Goal: Check status: Check status

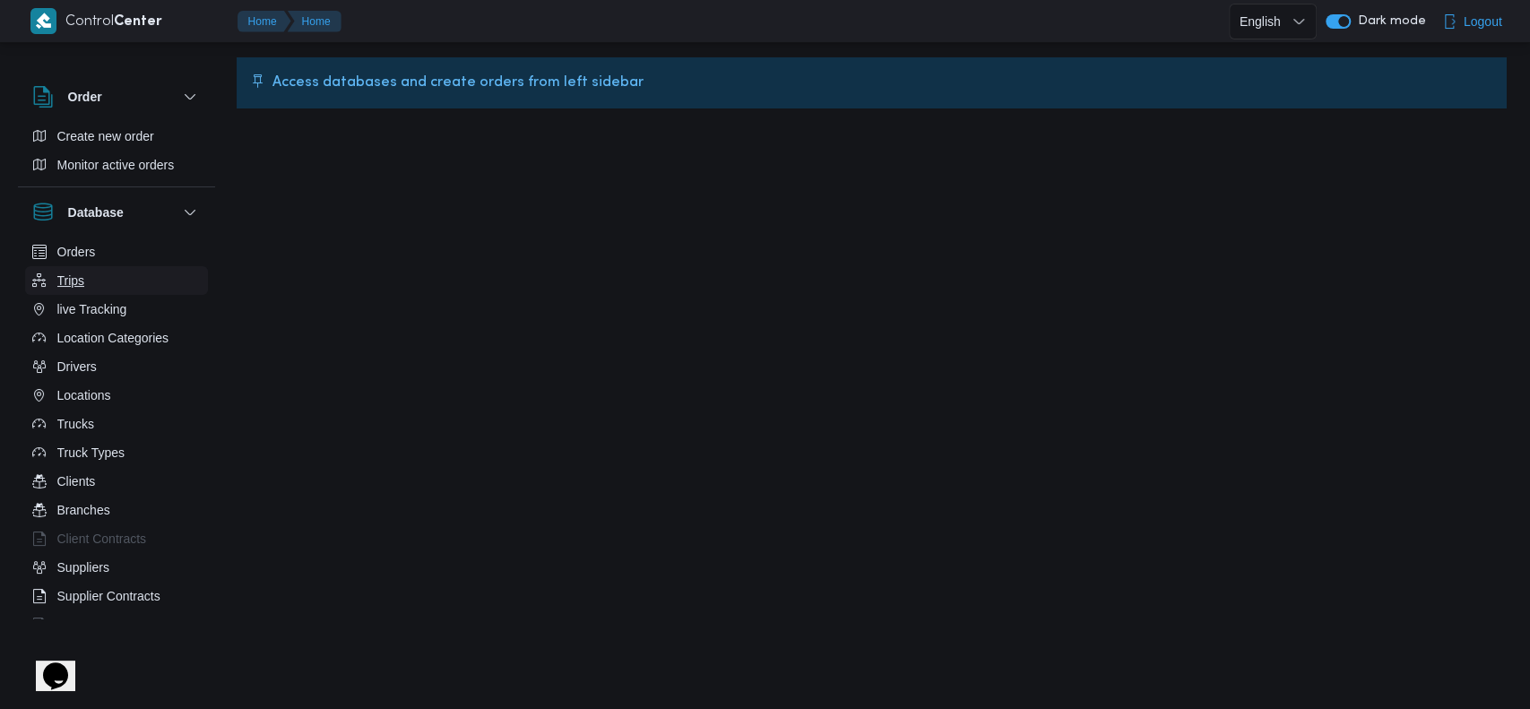
click at [120, 273] on button "Trips" at bounding box center [116, 280] width 183 height 29
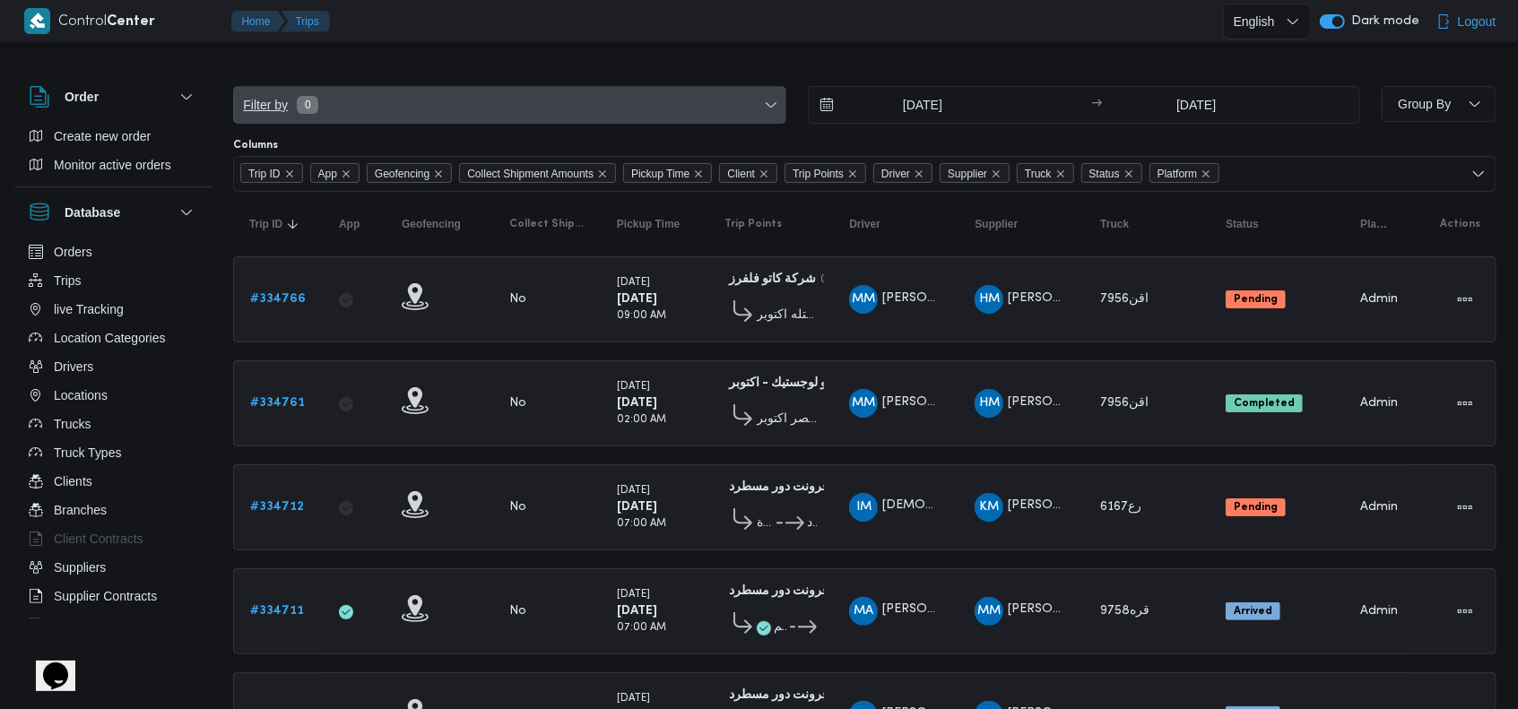
click at [305, 114] on span "Filter by 0" at bounding box center [279, 105] width 77 height 22
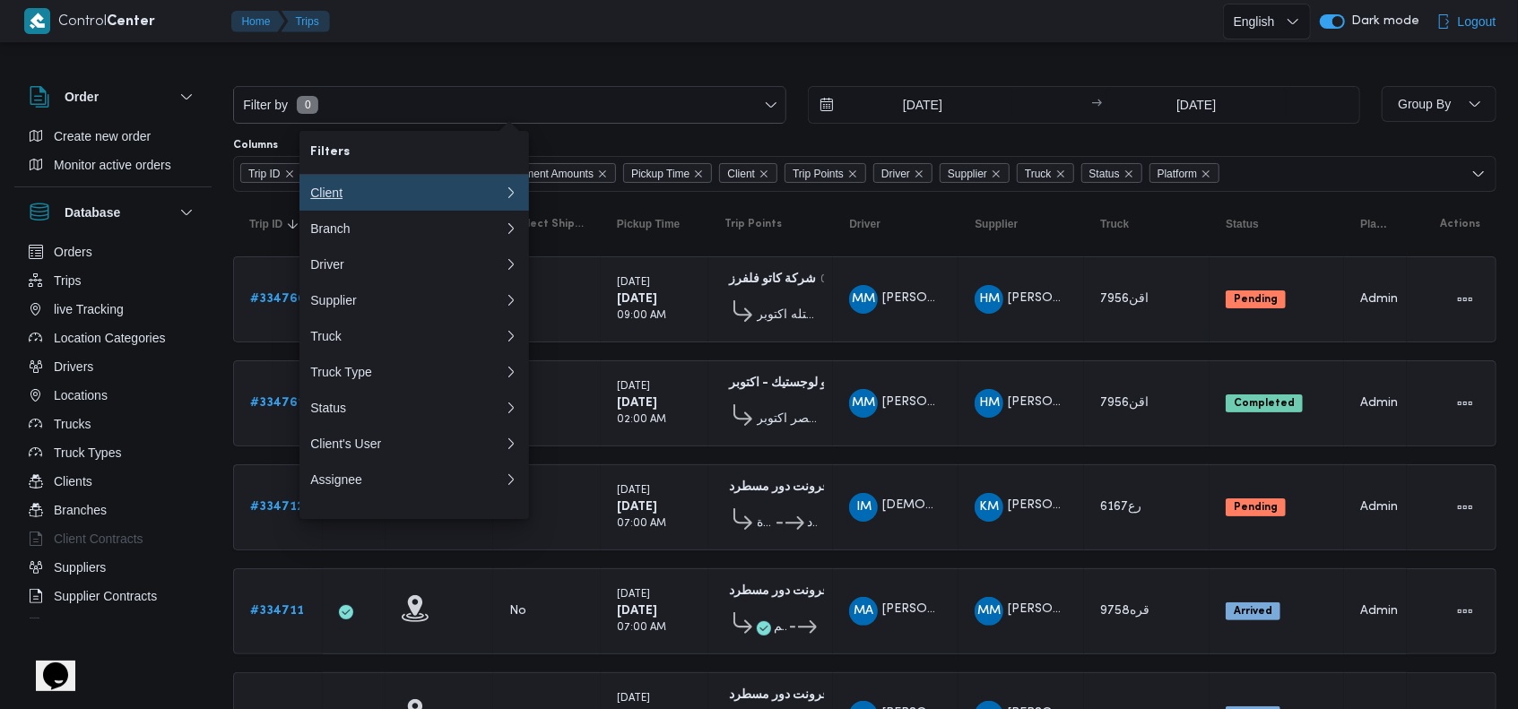
click at [345, 192] on div "Client" at bounding box center [407, 193] width 194 height 14
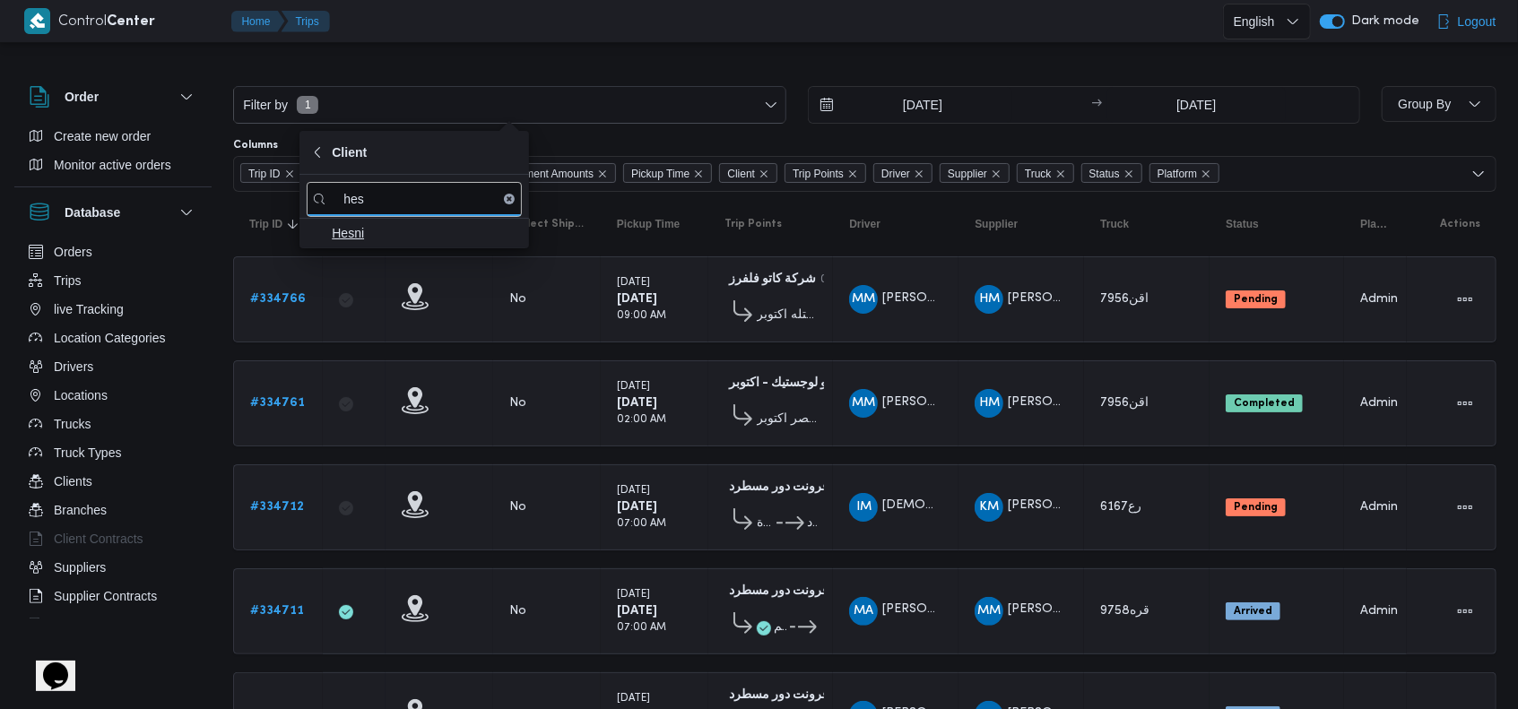
type input "hes"
click at [426, 237] on span "Hesni" at bounding box center [425, 233] width 186 height 22
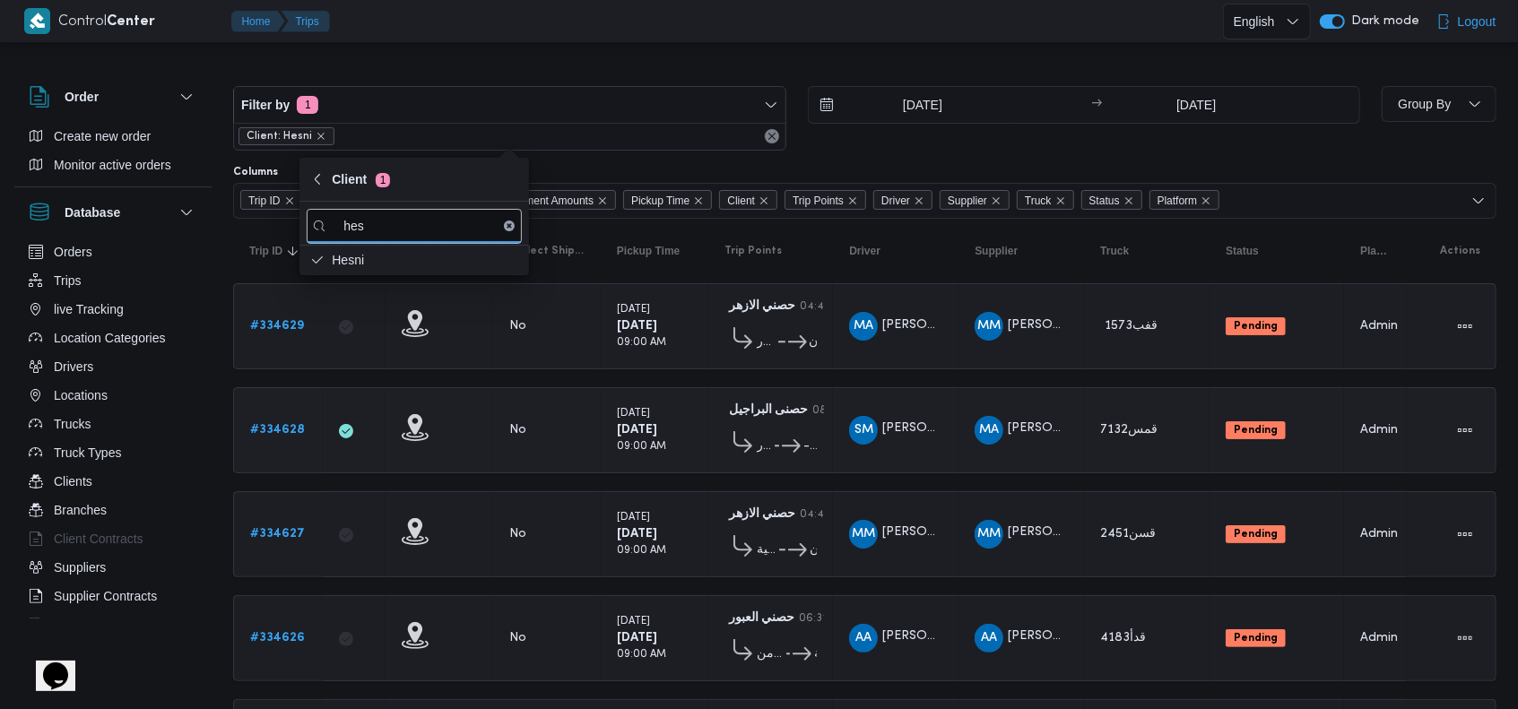
click at [741, 404] on b "حصنى البراجيل" at bounding box center [768, 410] width 79 height 12
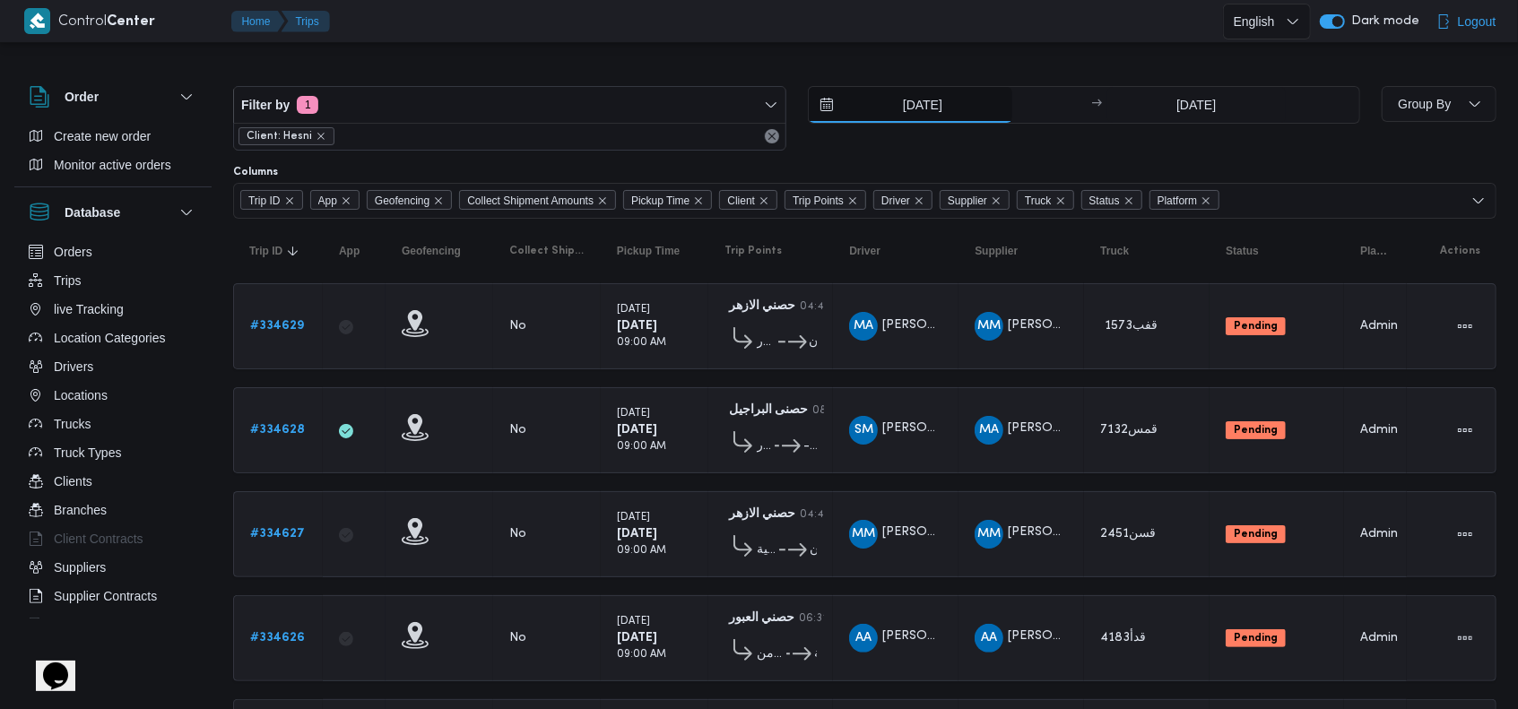
click at [914, 112] on input "[DATE]" at bounding box center [910, 105] width 203 height 36
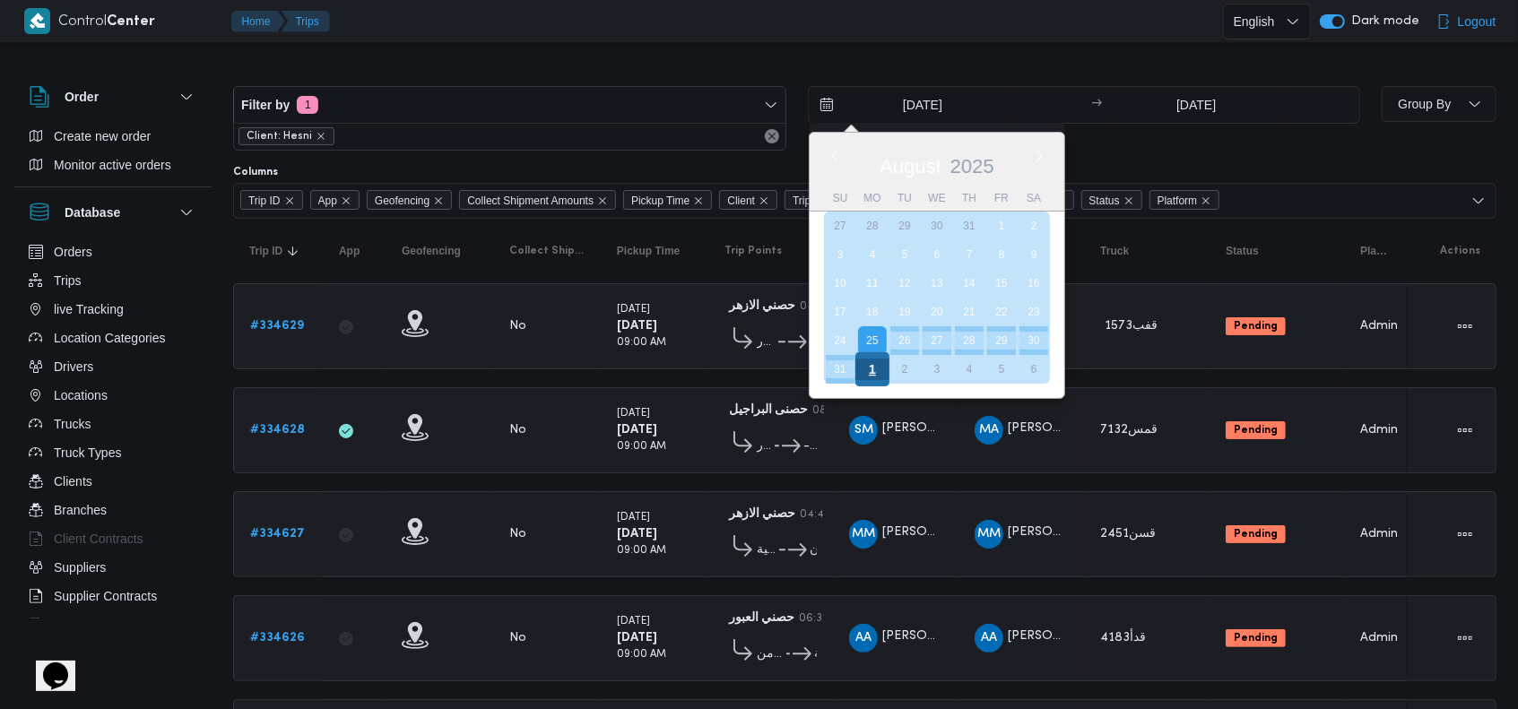
click at [876, 364] on div "1" at bounding box center [871, 369] width 34 height 34
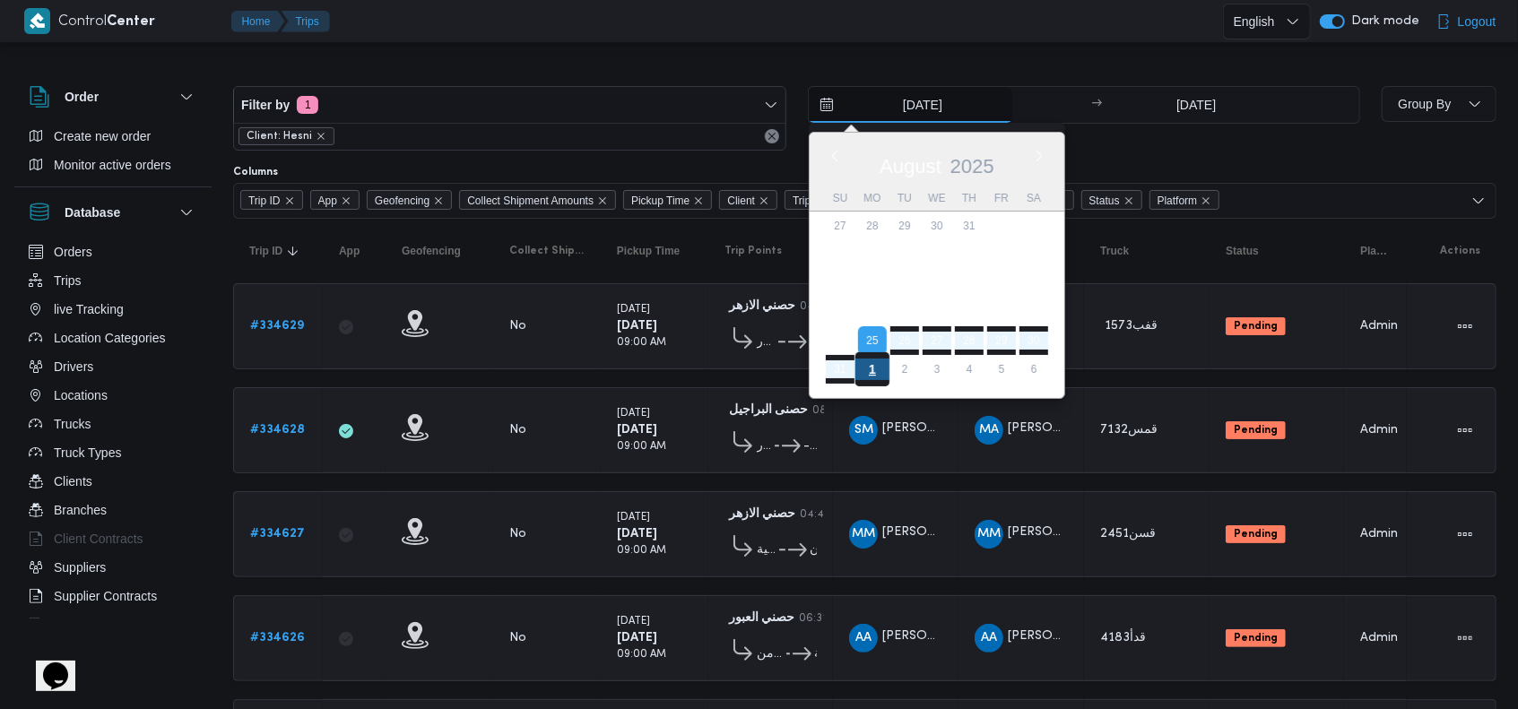
type input "[DATE]"
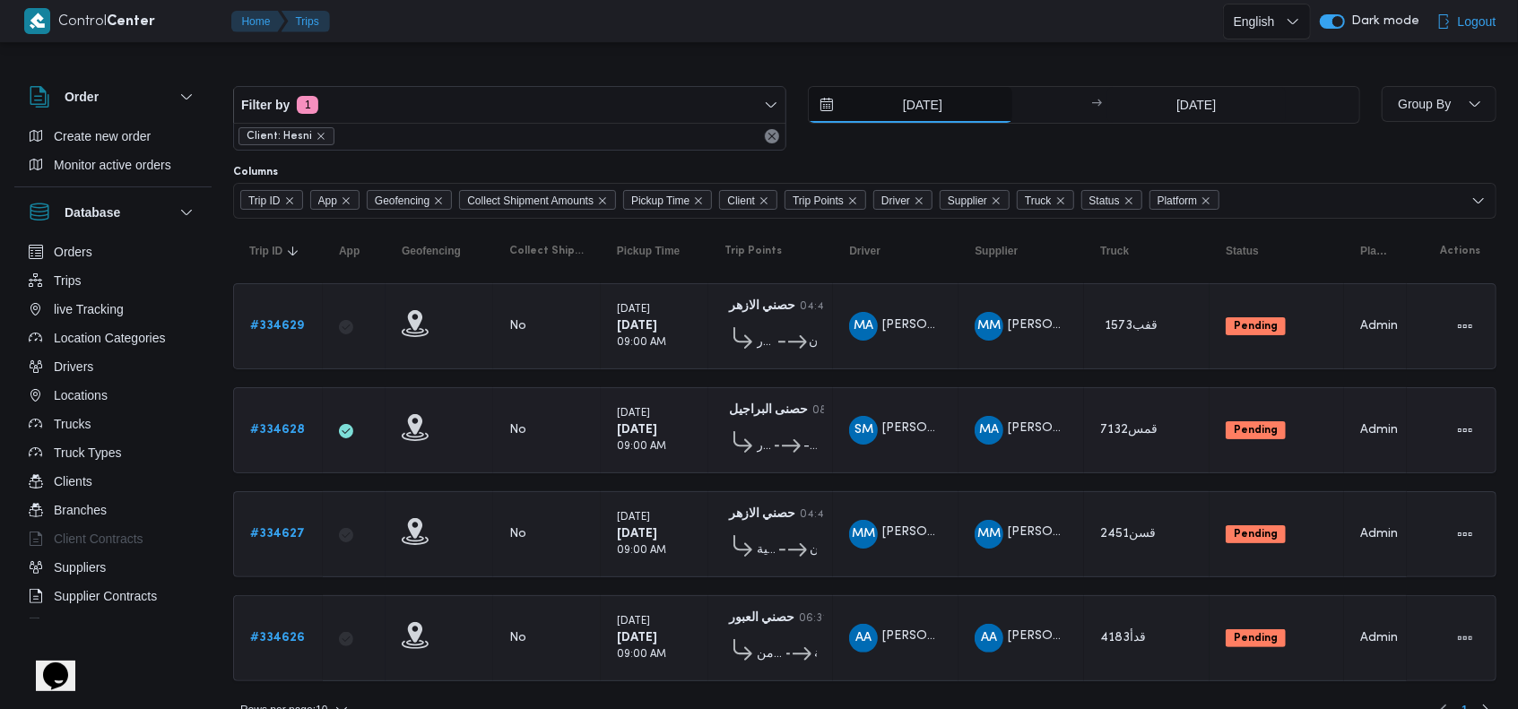
scroll to position [22, 0]
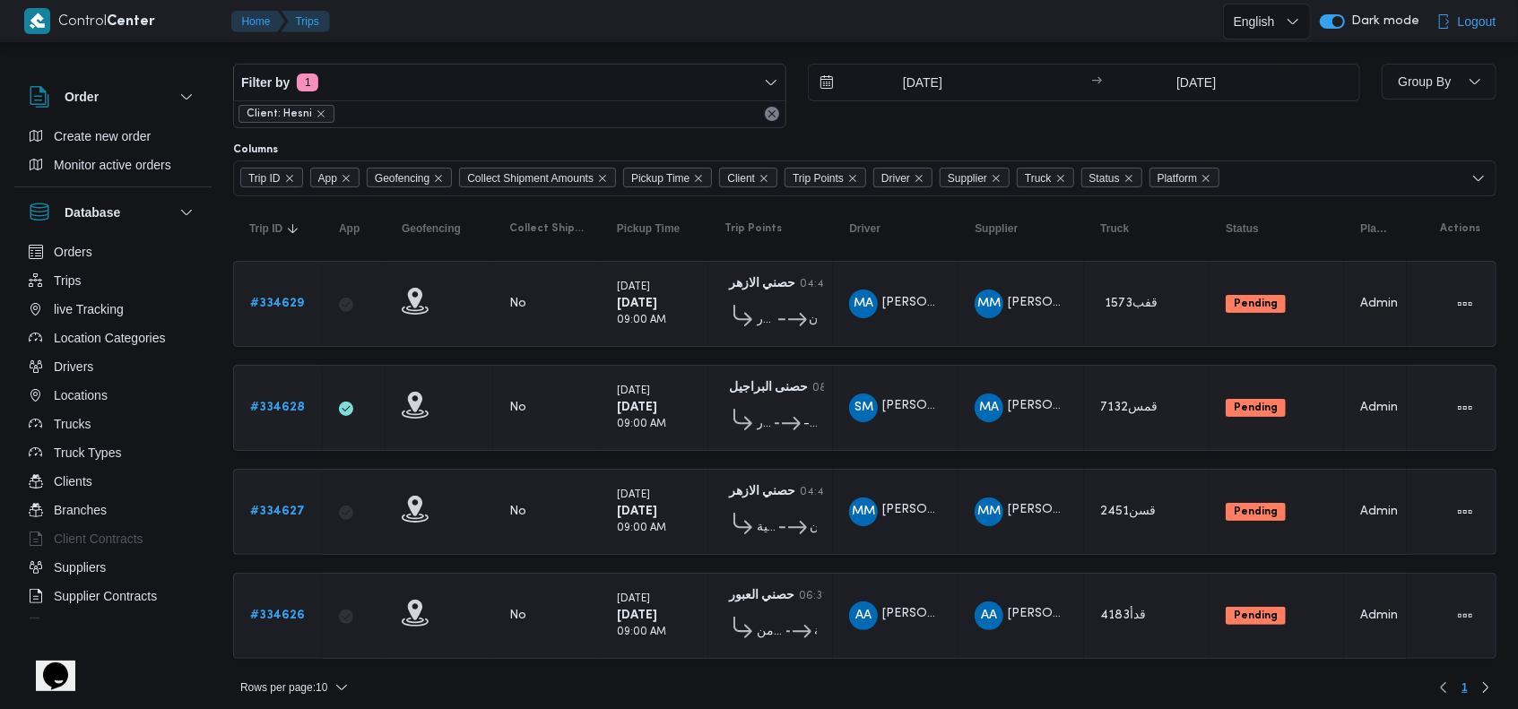
click at [914, 418] on div "SM [PERSON_NAME]" at bounding box center [896, 407] width 108 height 43
